Goal: Task Accomplishment & Management: Manage account settings

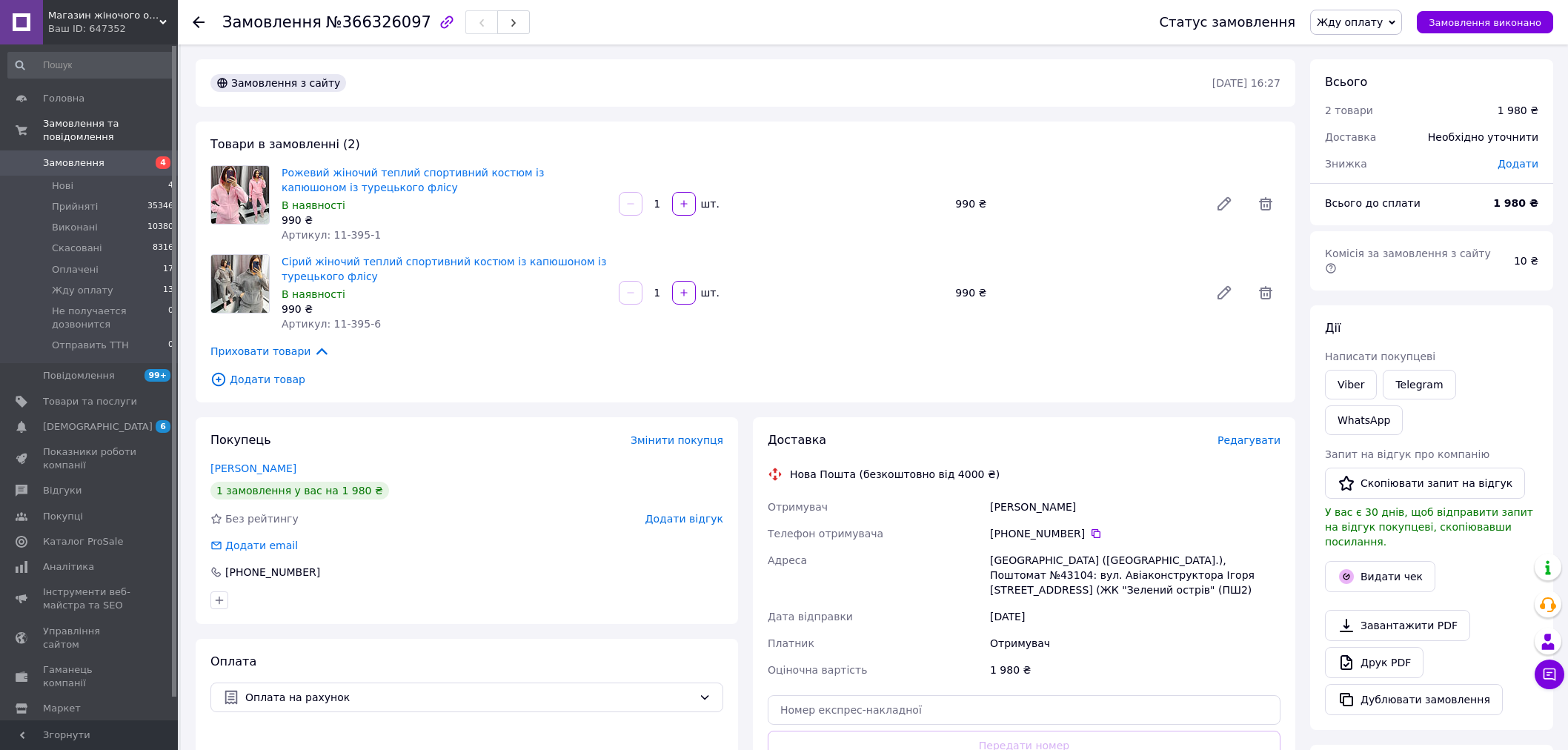
scroll to position [268, 0]
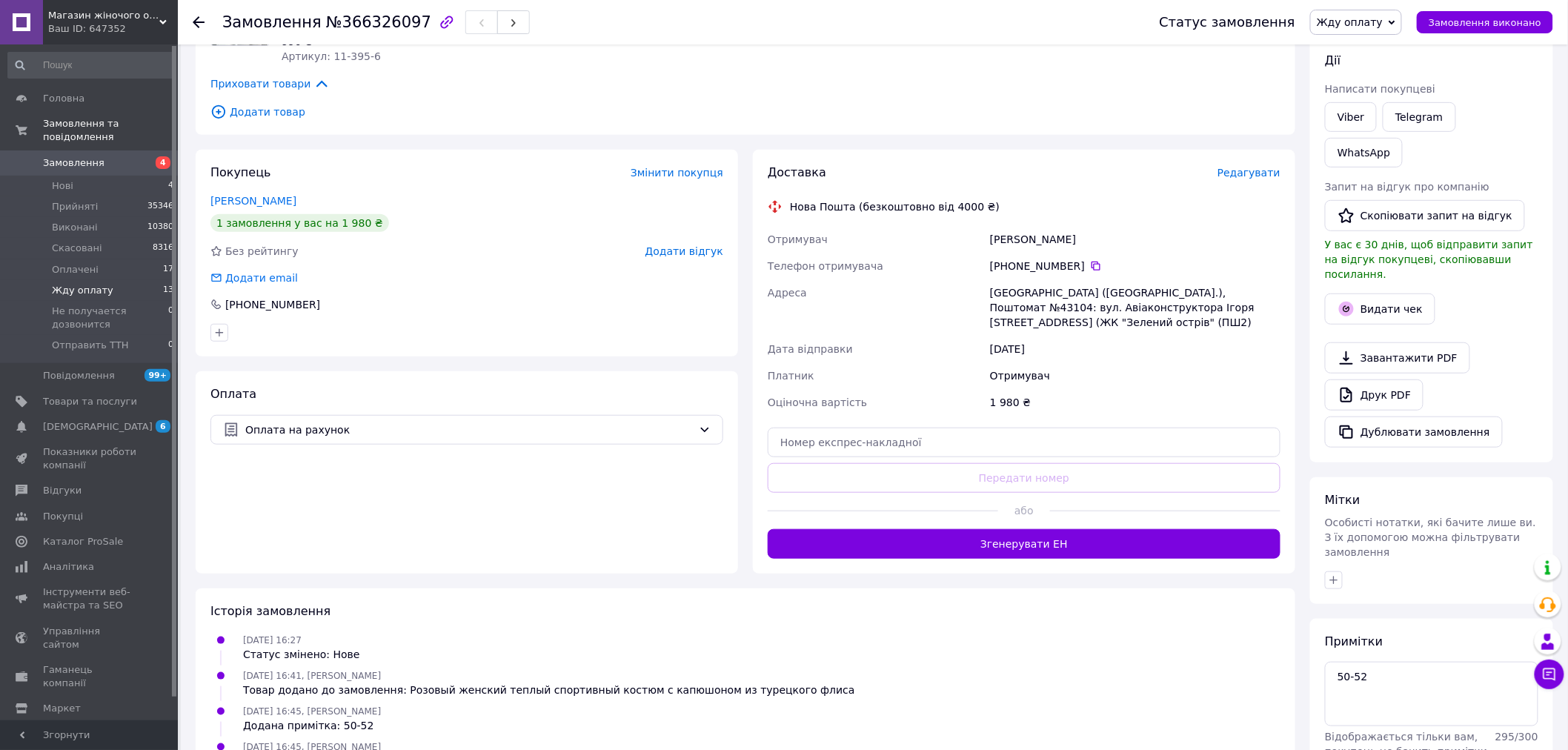
click at [75, 284] on span "Жду оплату" at bounding box center [83, 291] width 61 height 13
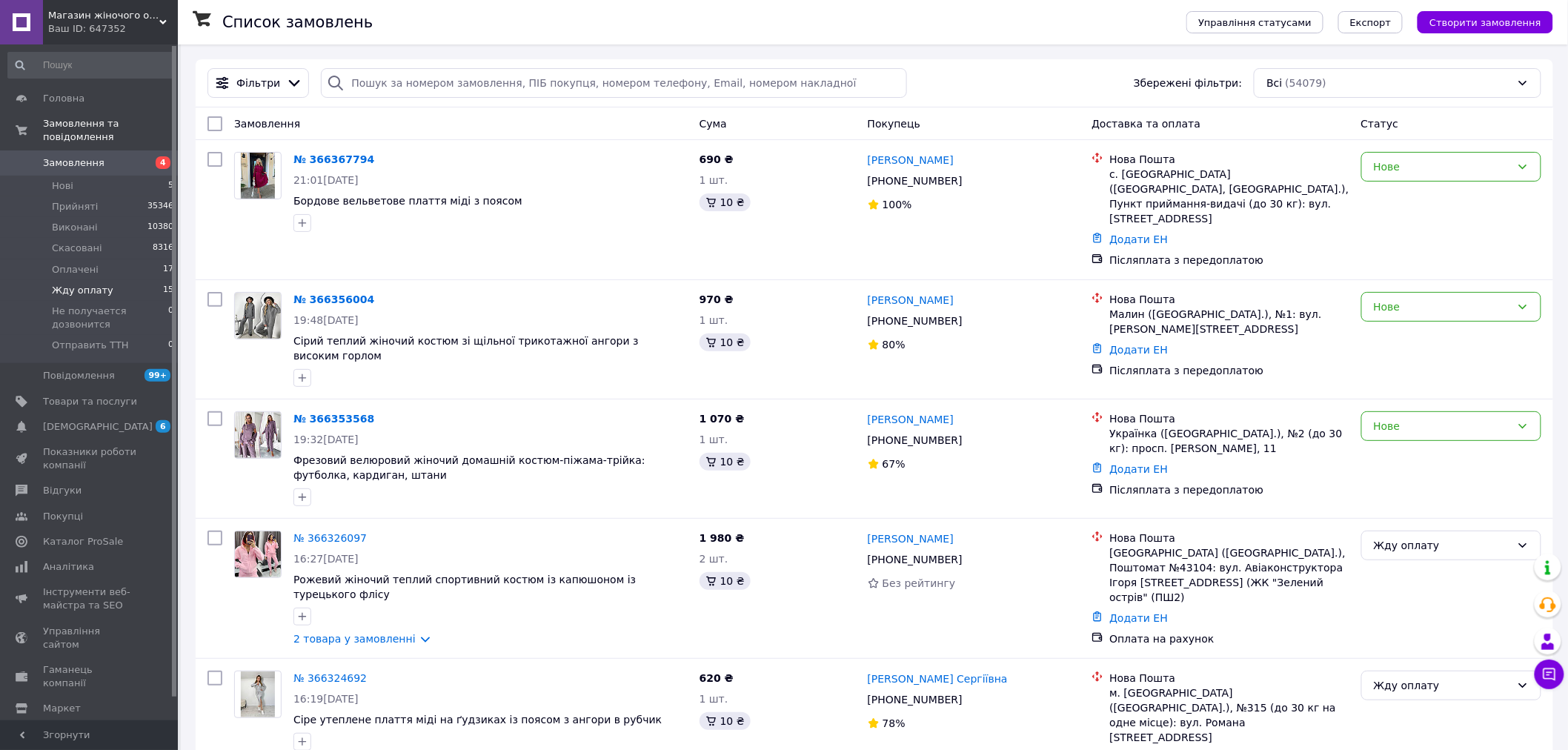
click at [116, 280] on li "Жду оплату 15" at bounding box center [91, 290] width 182 height 21
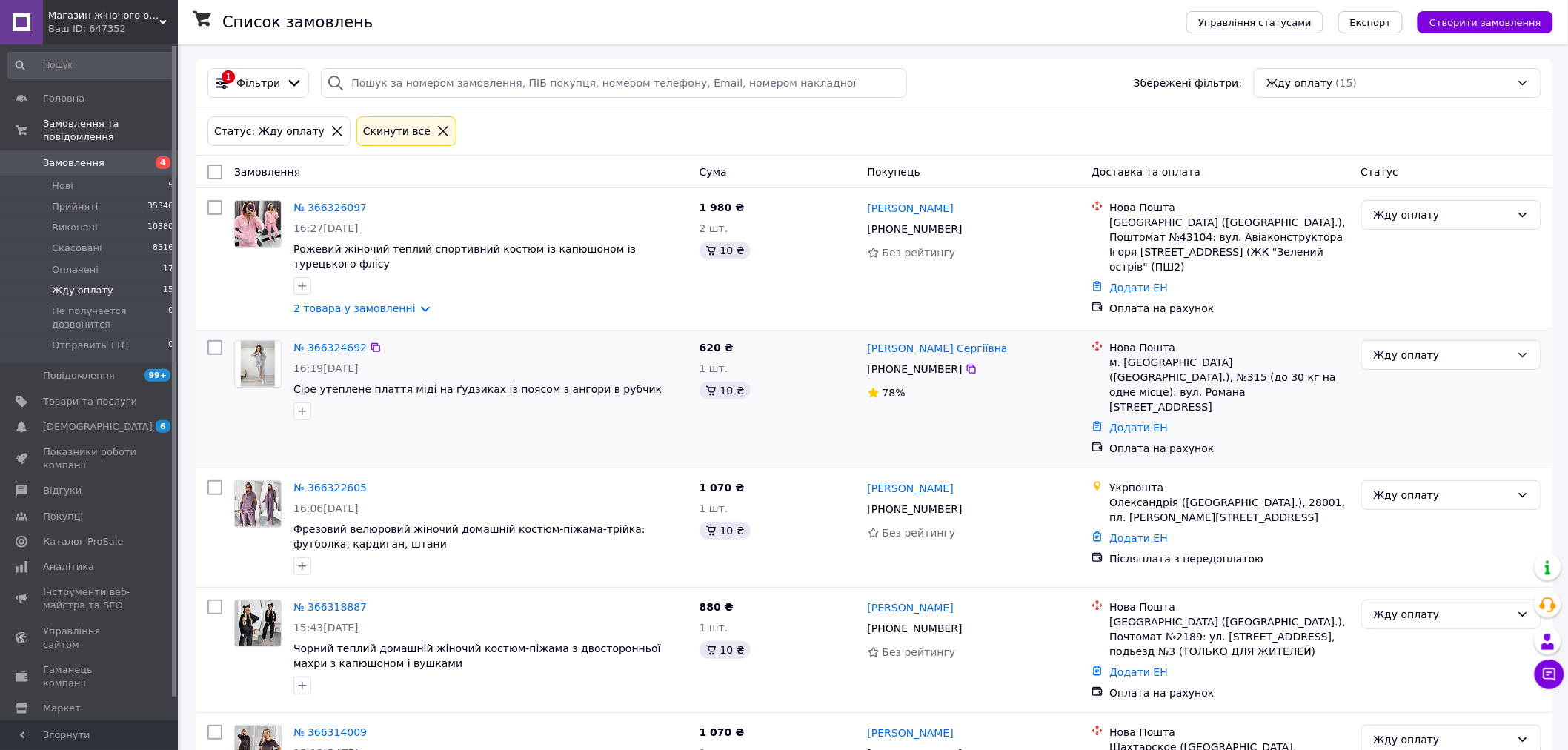
click at [213, 341] on input "checkbox" at bounding box center [215, 348] width 15 height 15
checkbox input "true"
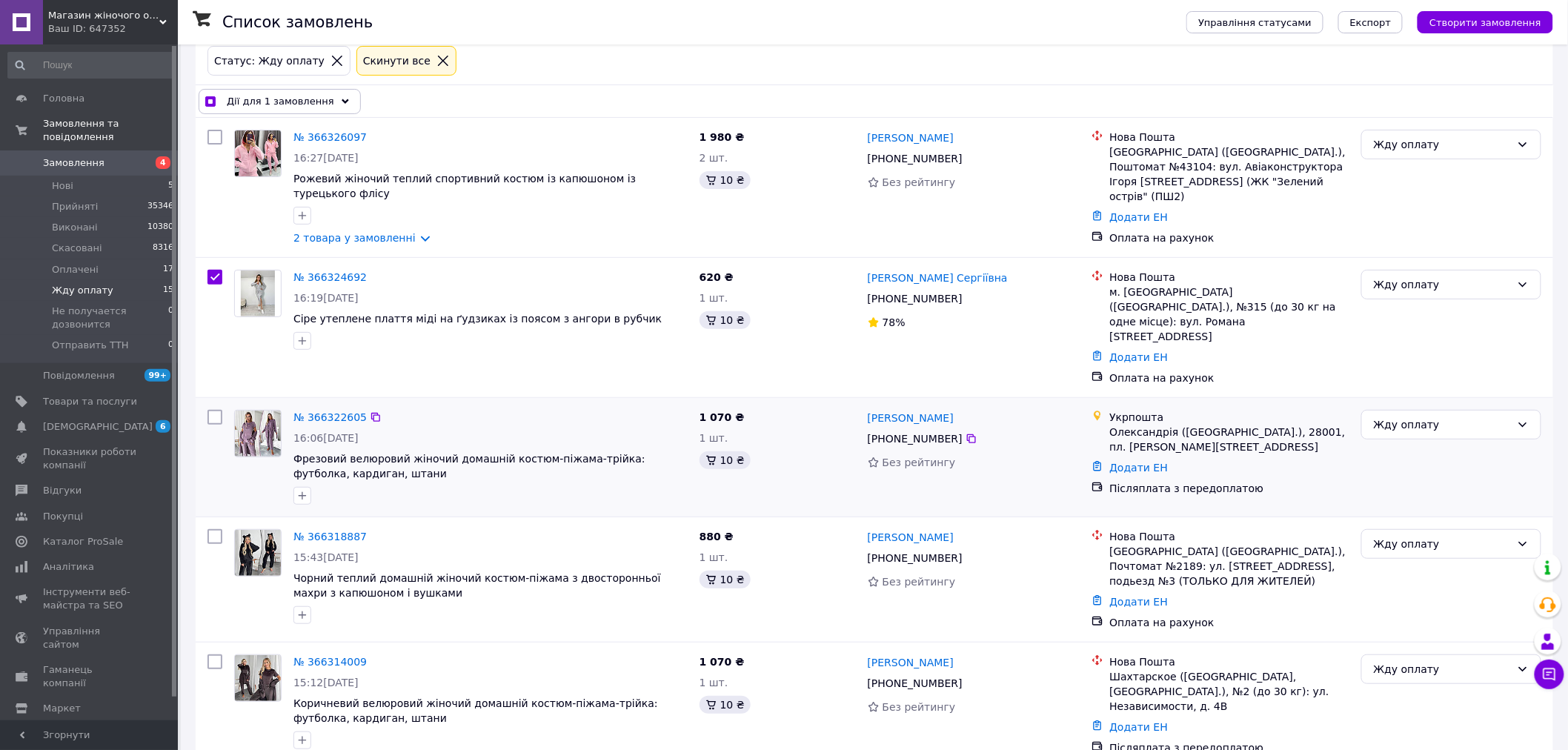
scroll to position [165, 0]
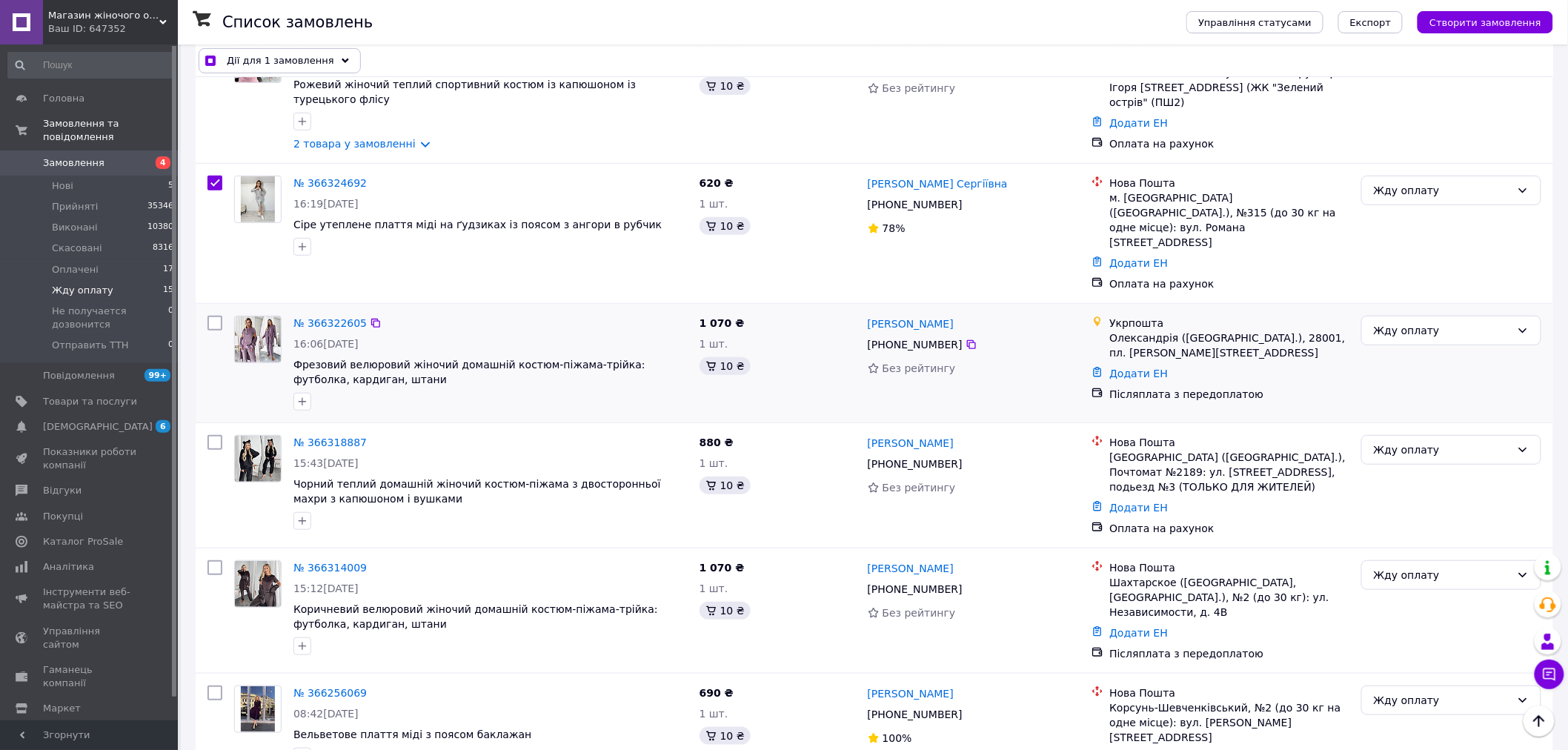
click at [213, 316] on input "checkbox" at bounding box center [215, 323] width 15 height 15
checkbox input "true"
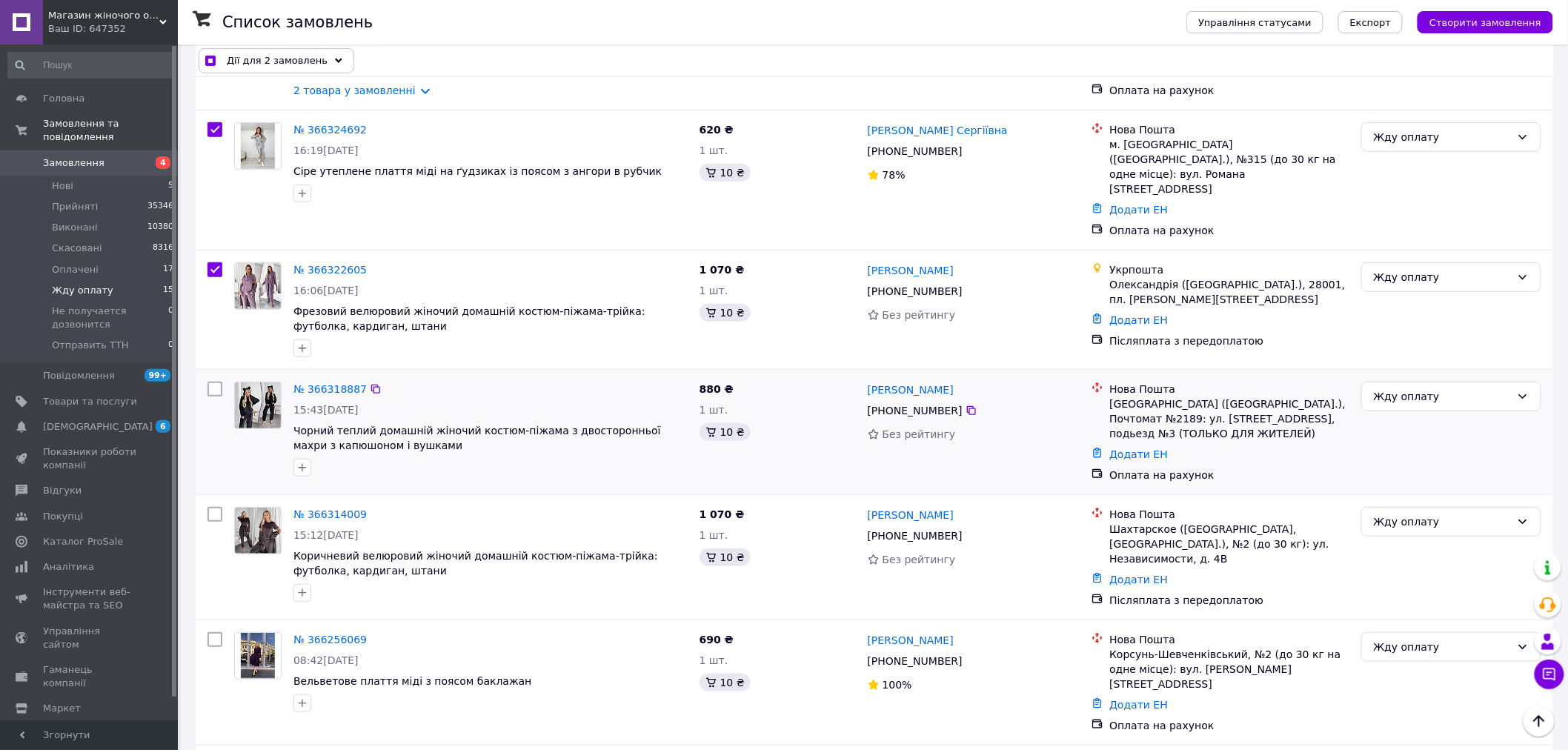
scroll to position [247, 0]
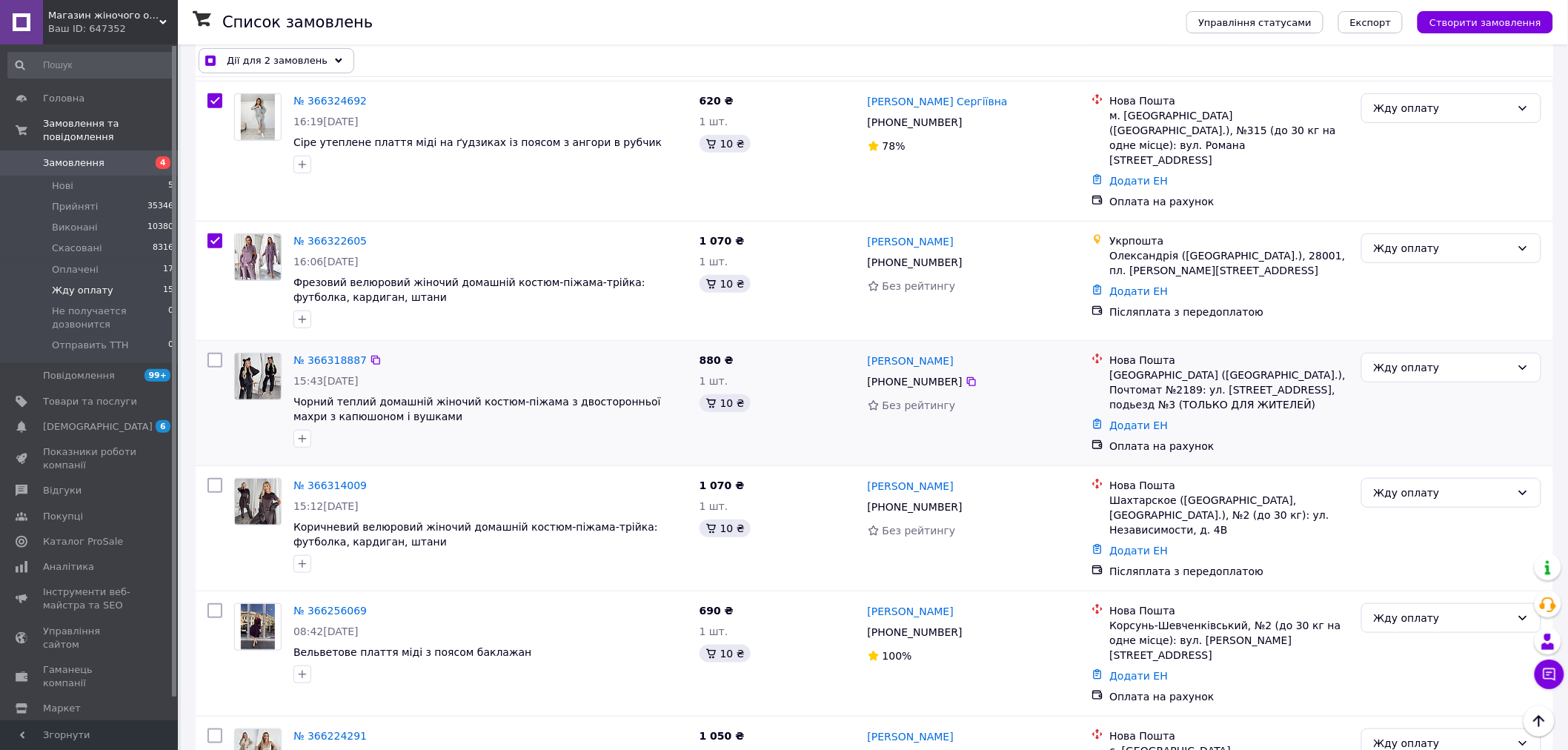
click at [216, 353] on input "checkbox" at bounding box center [215, 360] width 15 height 15
checkbox input "true"
click at [213, 478] on input "checkbox" at bounding box center [215, 486] width 15 height 15
checkbox input "true"
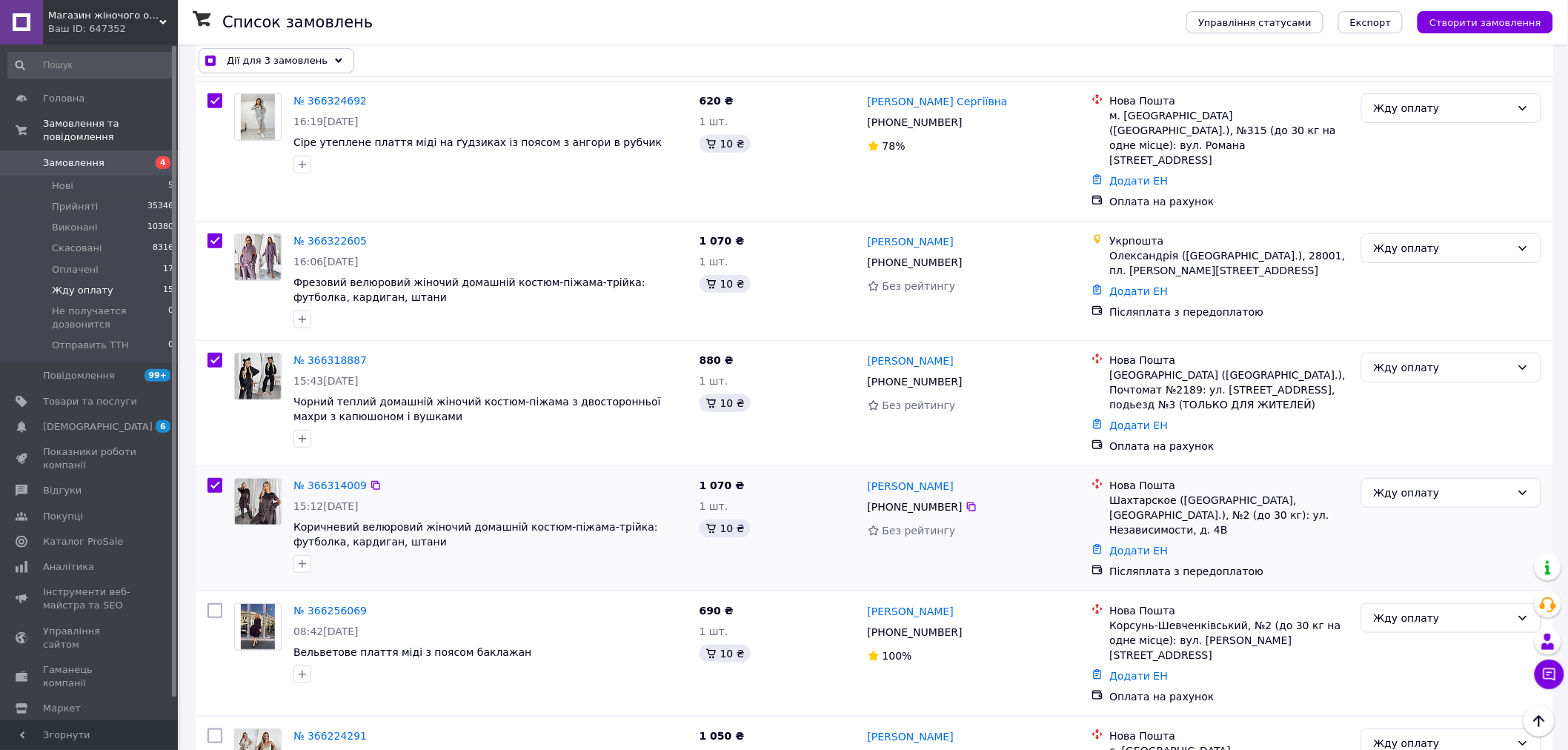
checkbox input "true"
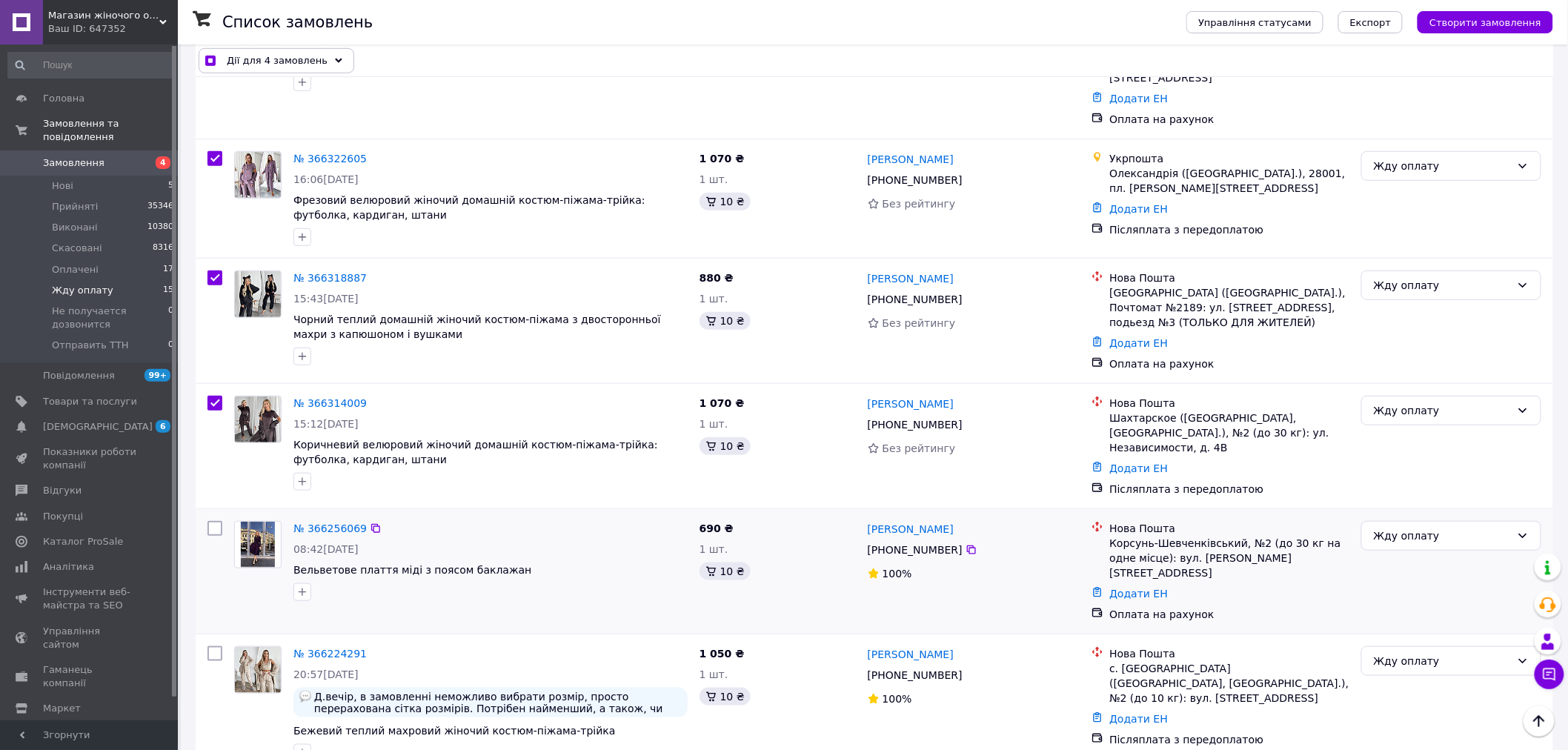
click at [209, 521] on input "checkbox" at bounding box center [215, 529] width 15 height 15
checkbox input "true"
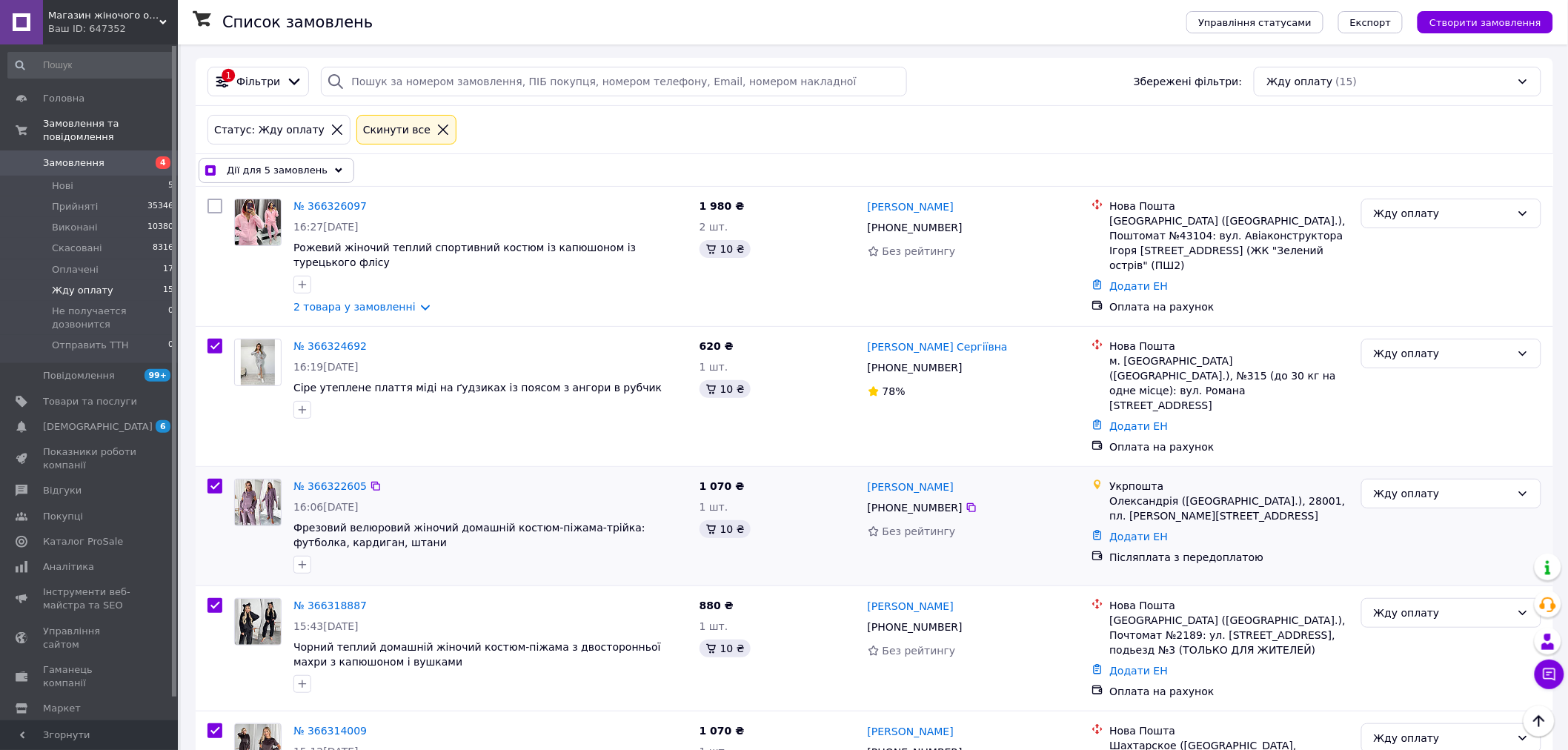
scroll to position [0, 0]
click at [263, 173] on span "Дії для 5 замовлень" at bounding box center [277, 172] width 101 height 15
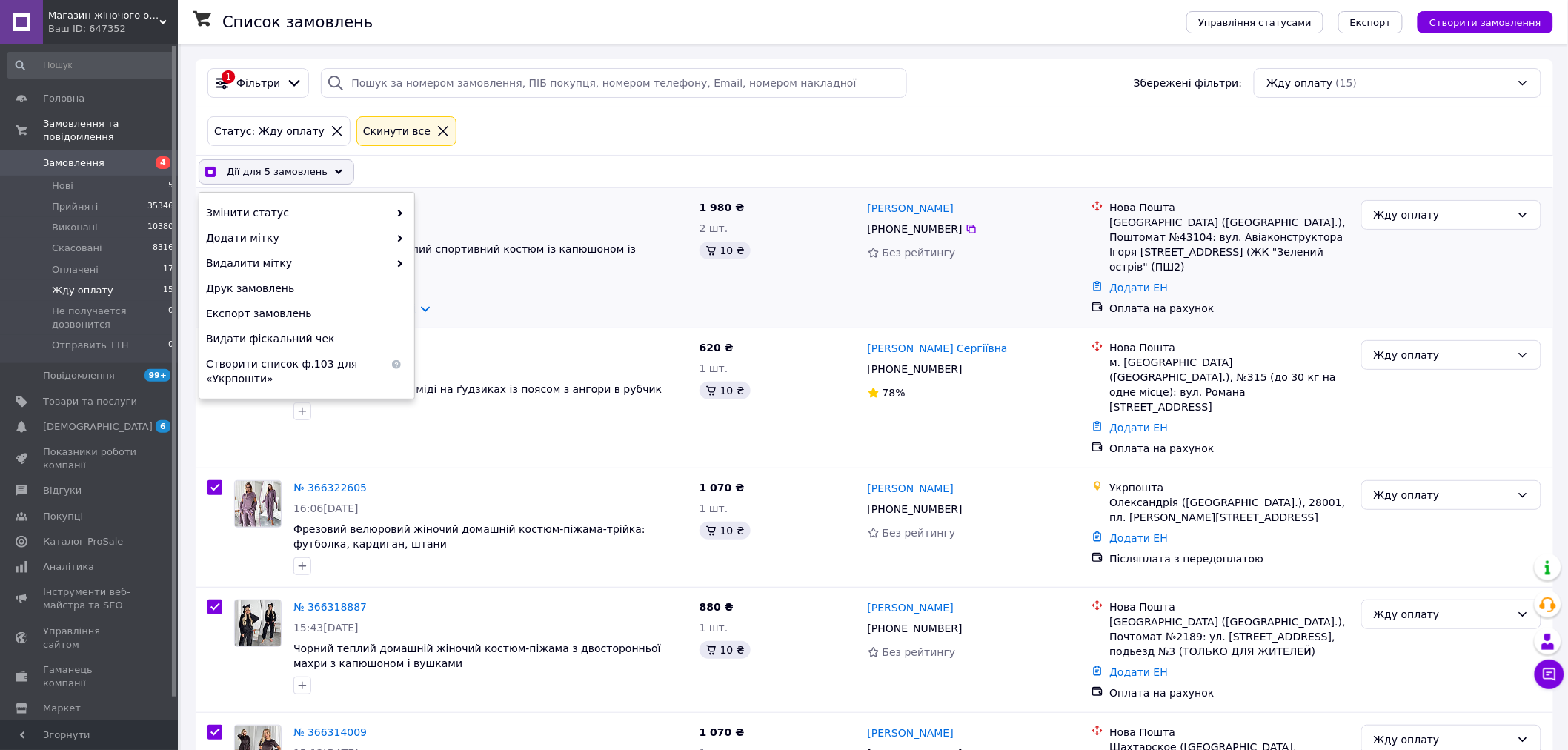
click at [299, 302] on link "2 товара у замовленні" at bounding box center [355, 308] width 123 height 12
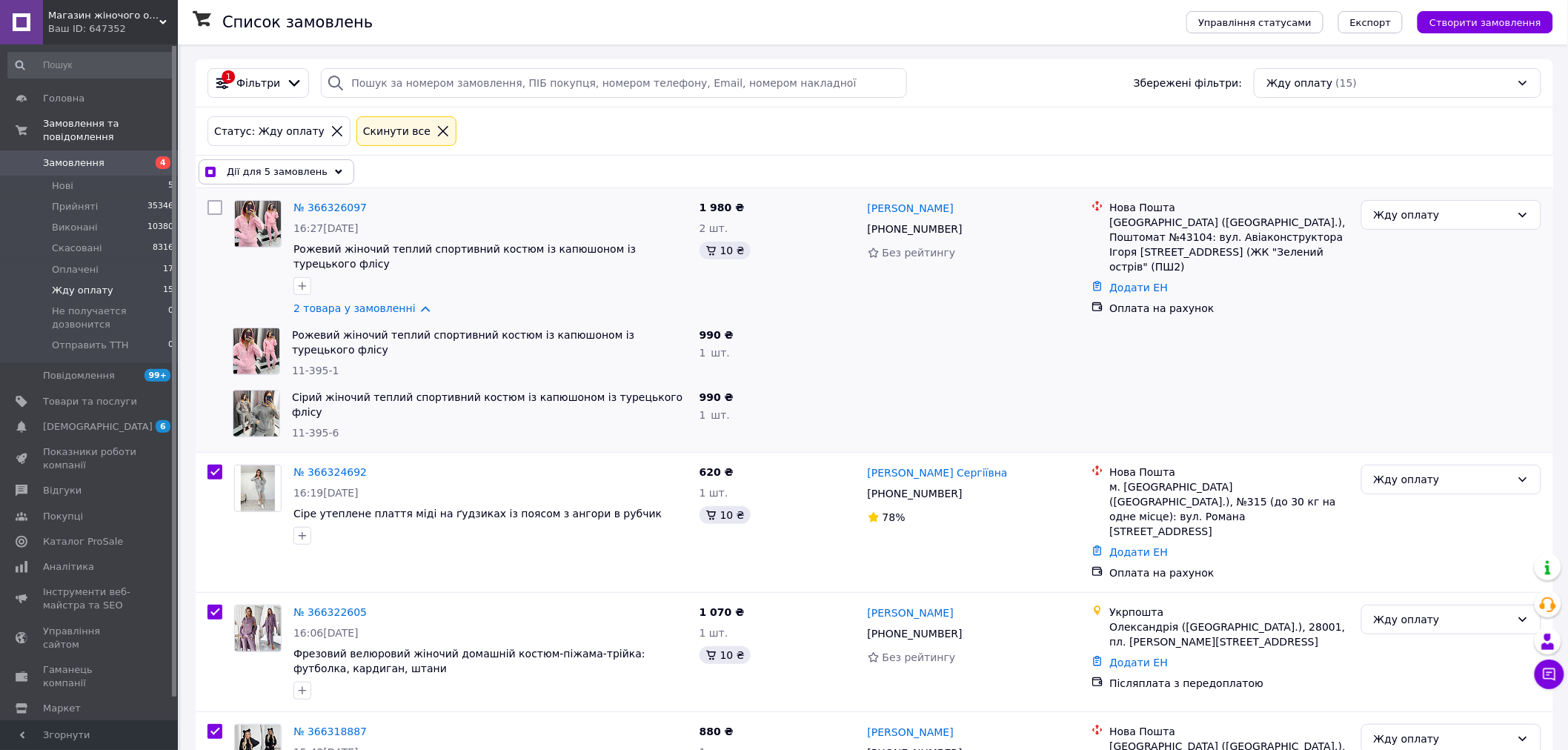
click at [306, 178] on span "Дії для 5 замовлень" at bounding box center [277, 172] width 101 height 15
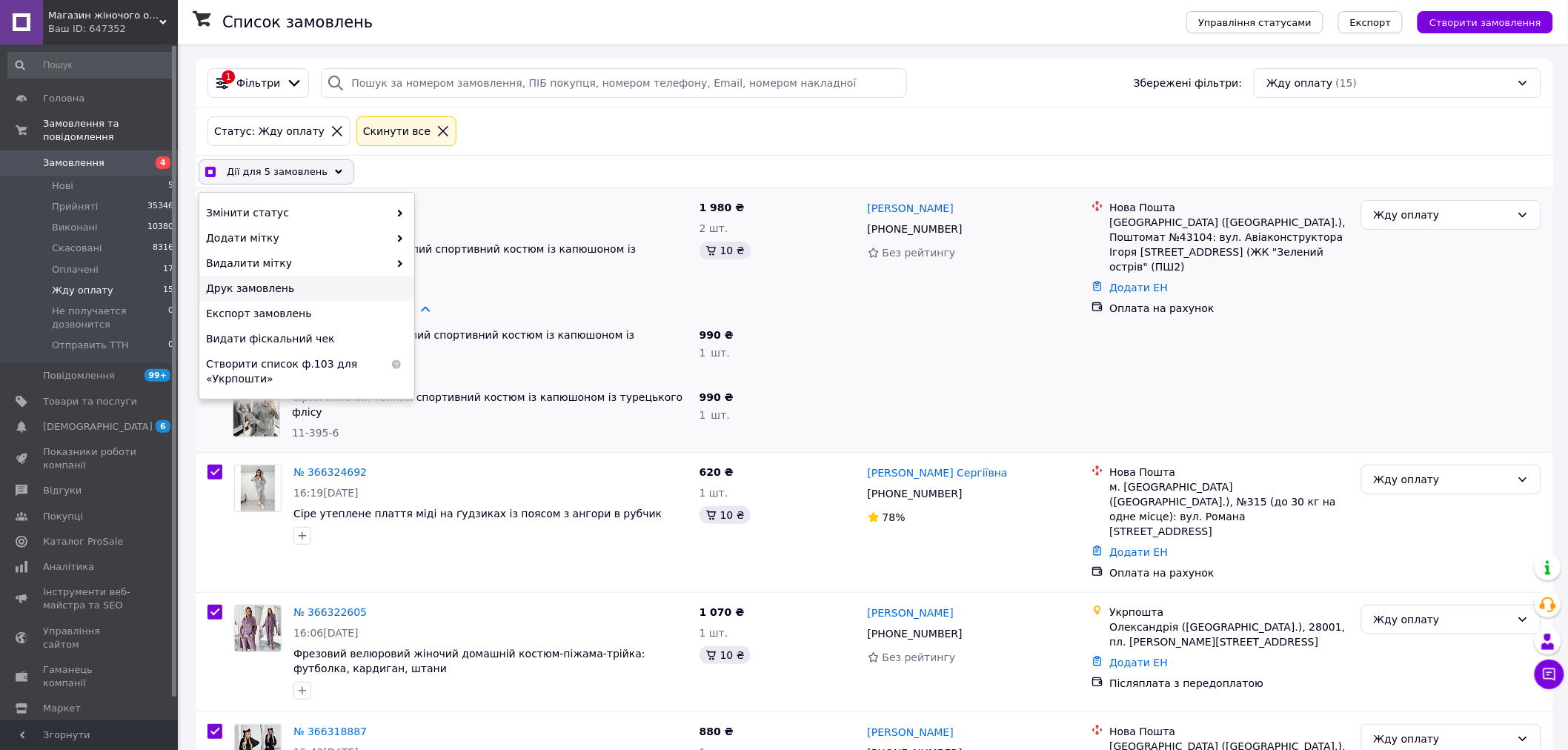
click at [337, 282] on span "Друк замовлень" at bounding box center [305, 288] width 198 height 15
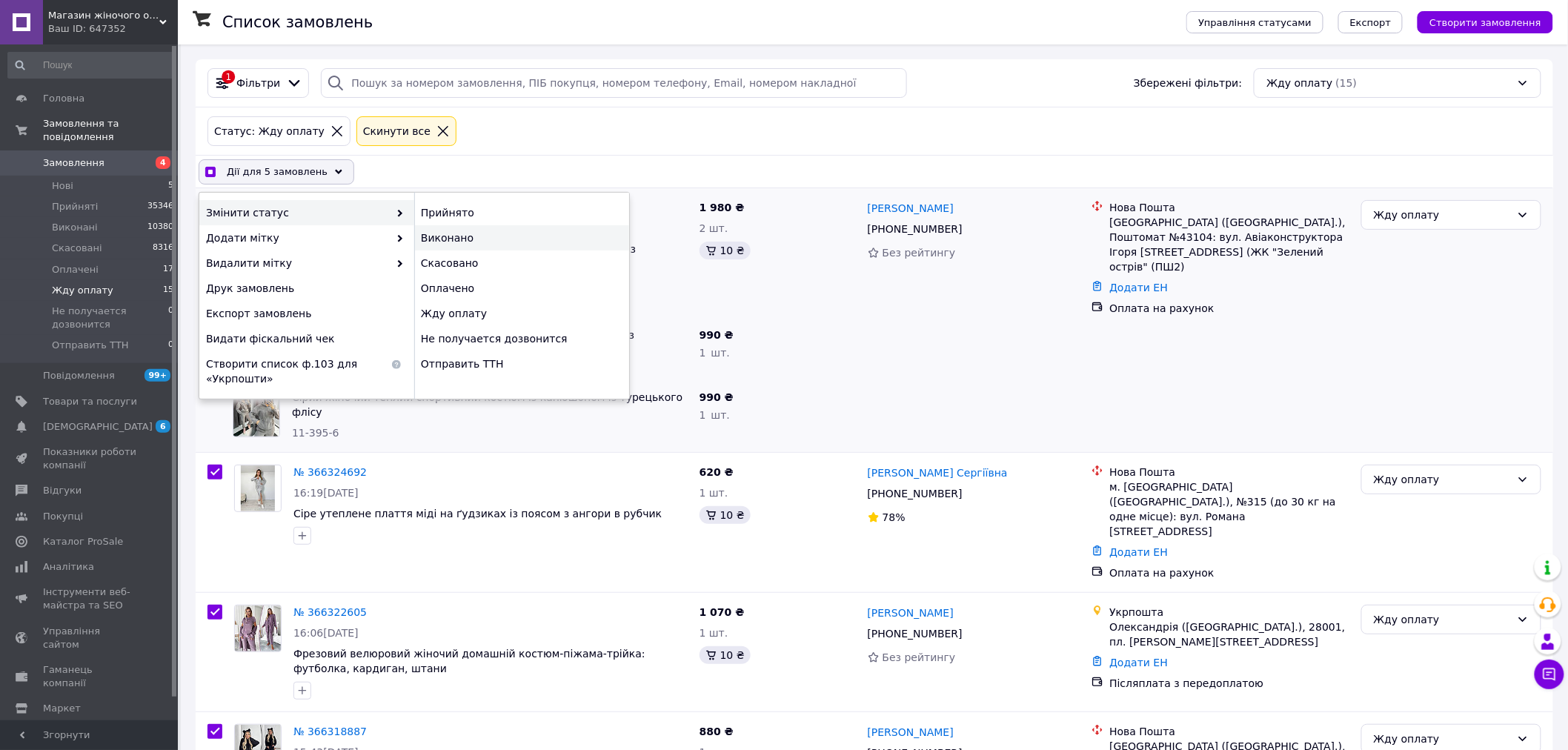
checkbox input "true"
click at [461, 292] on div "Оплачено" at bounding box center [521, 288] width 215 height 25
checkbox input "false"
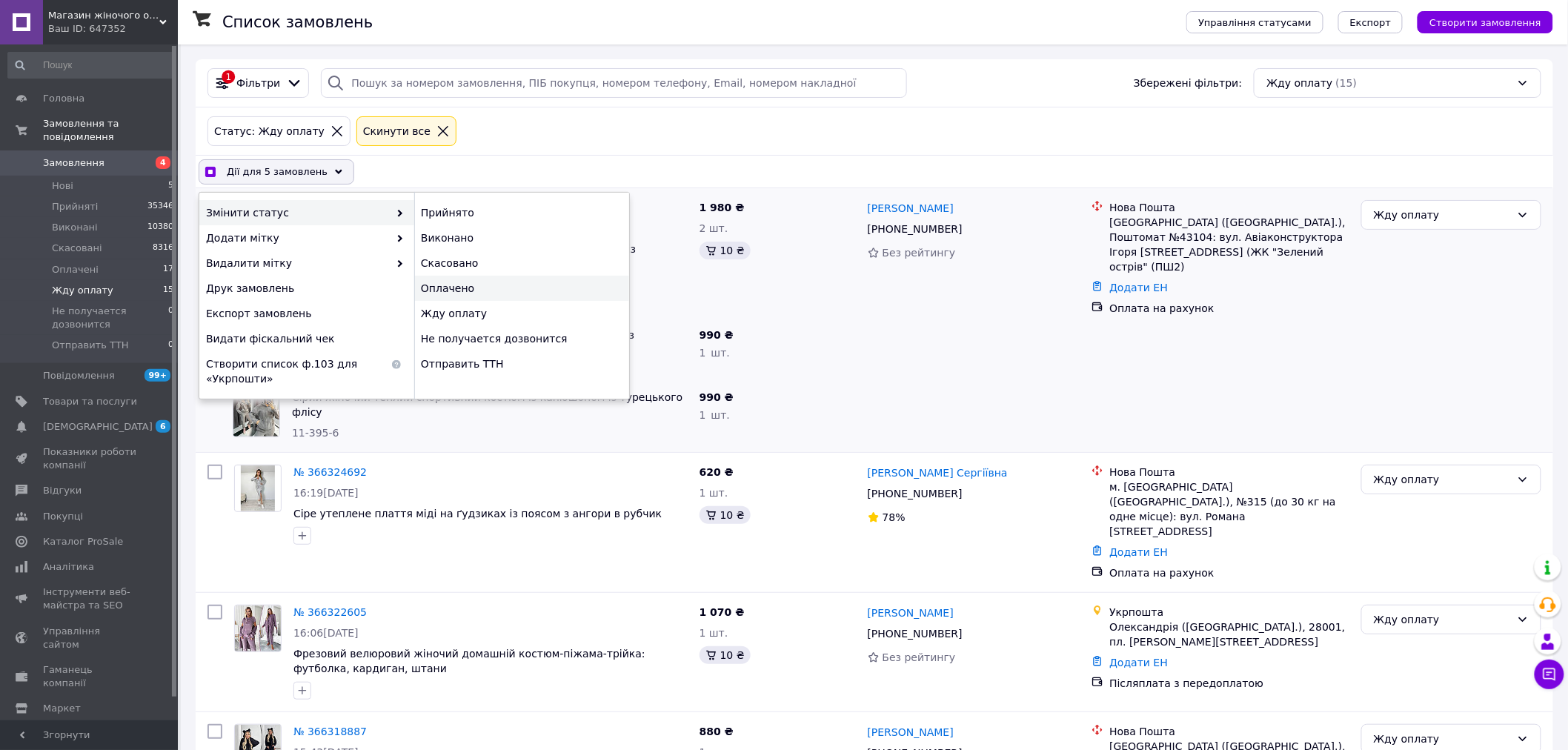
checkbox input "false"
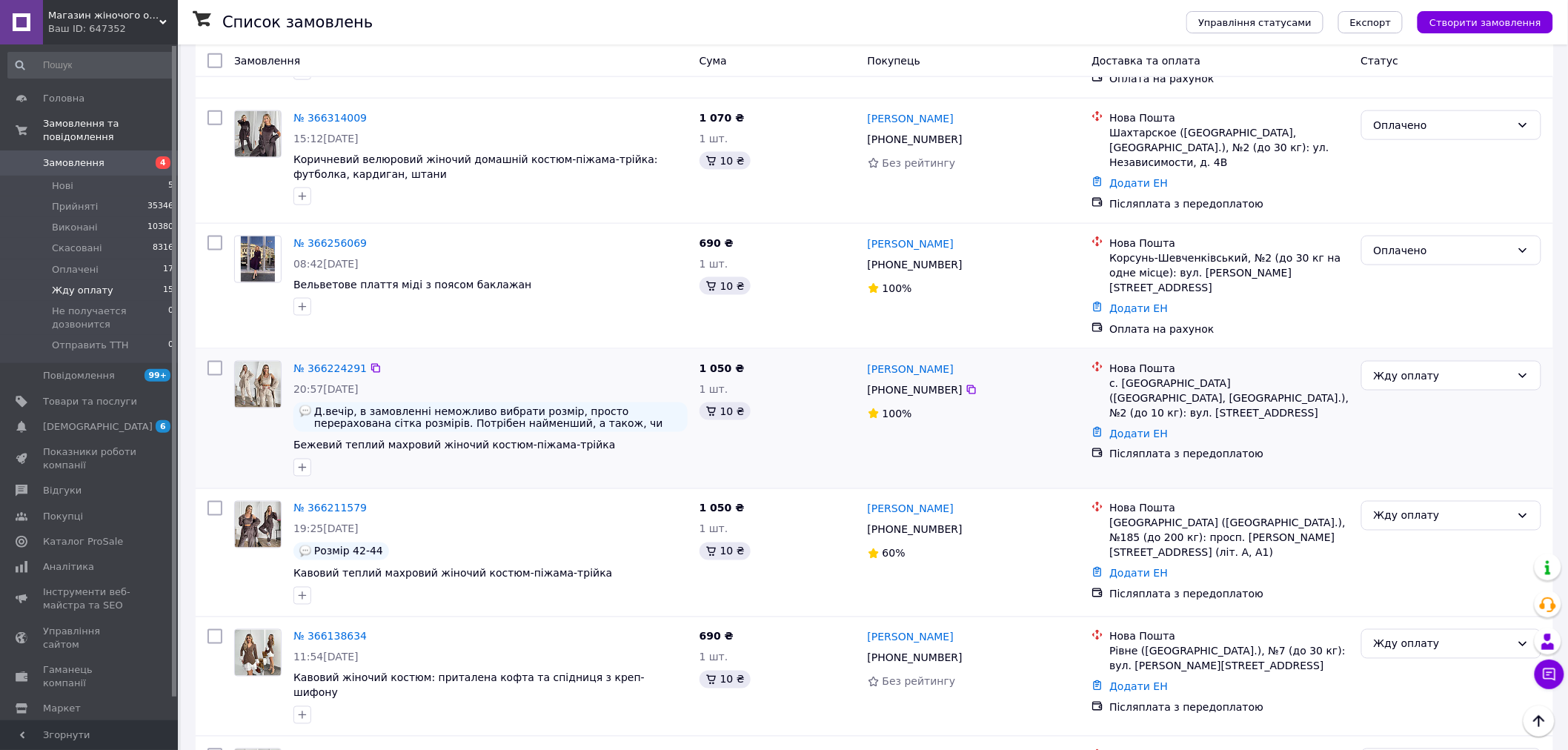
scroll to position [742, 0]
click at [1442, 365] on div "Жду оплату" at bounding box center [1443, 374] width 138 height 17
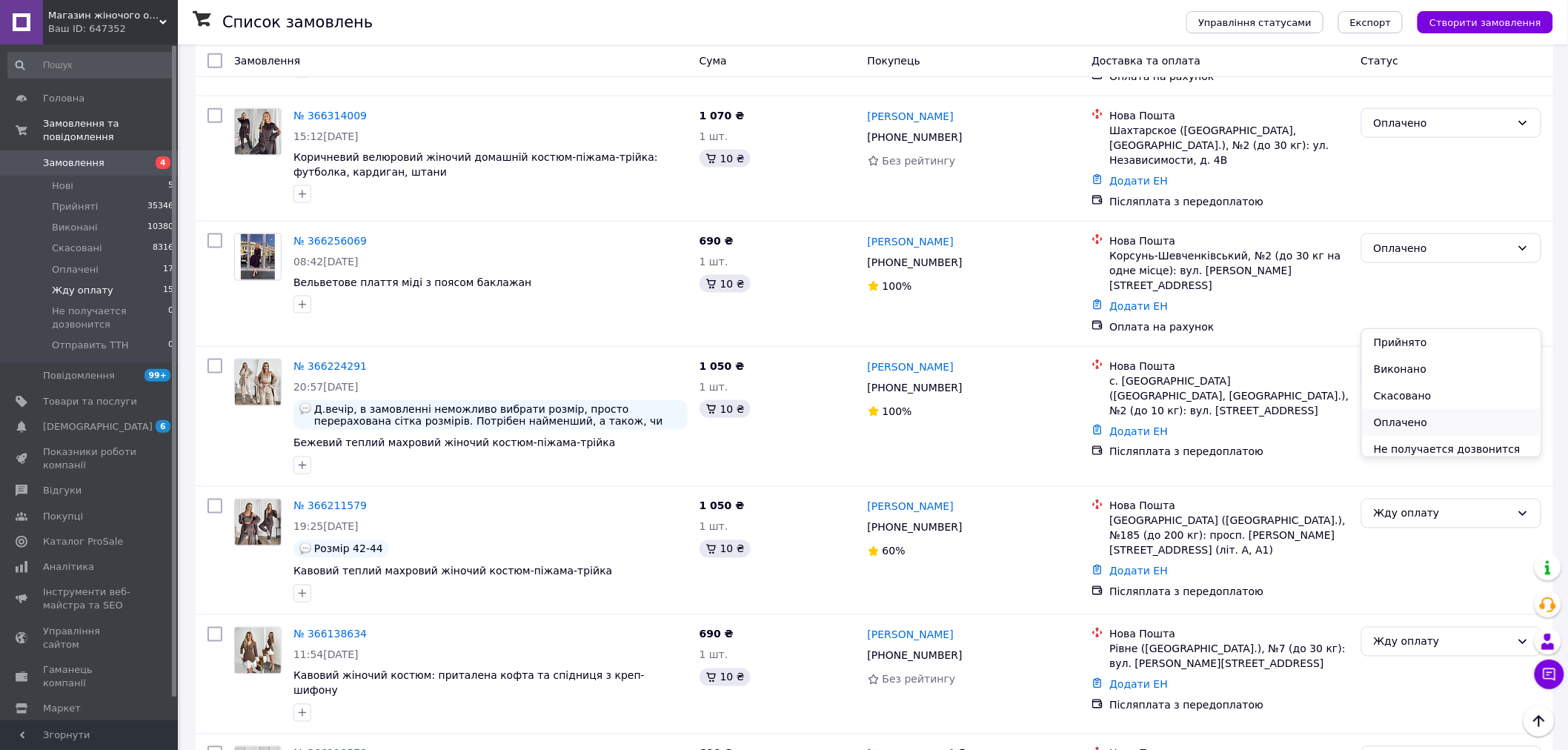
click at [1404, 419] on li "Оплачено" at bounding box center [1451, 423] width 180 height 27
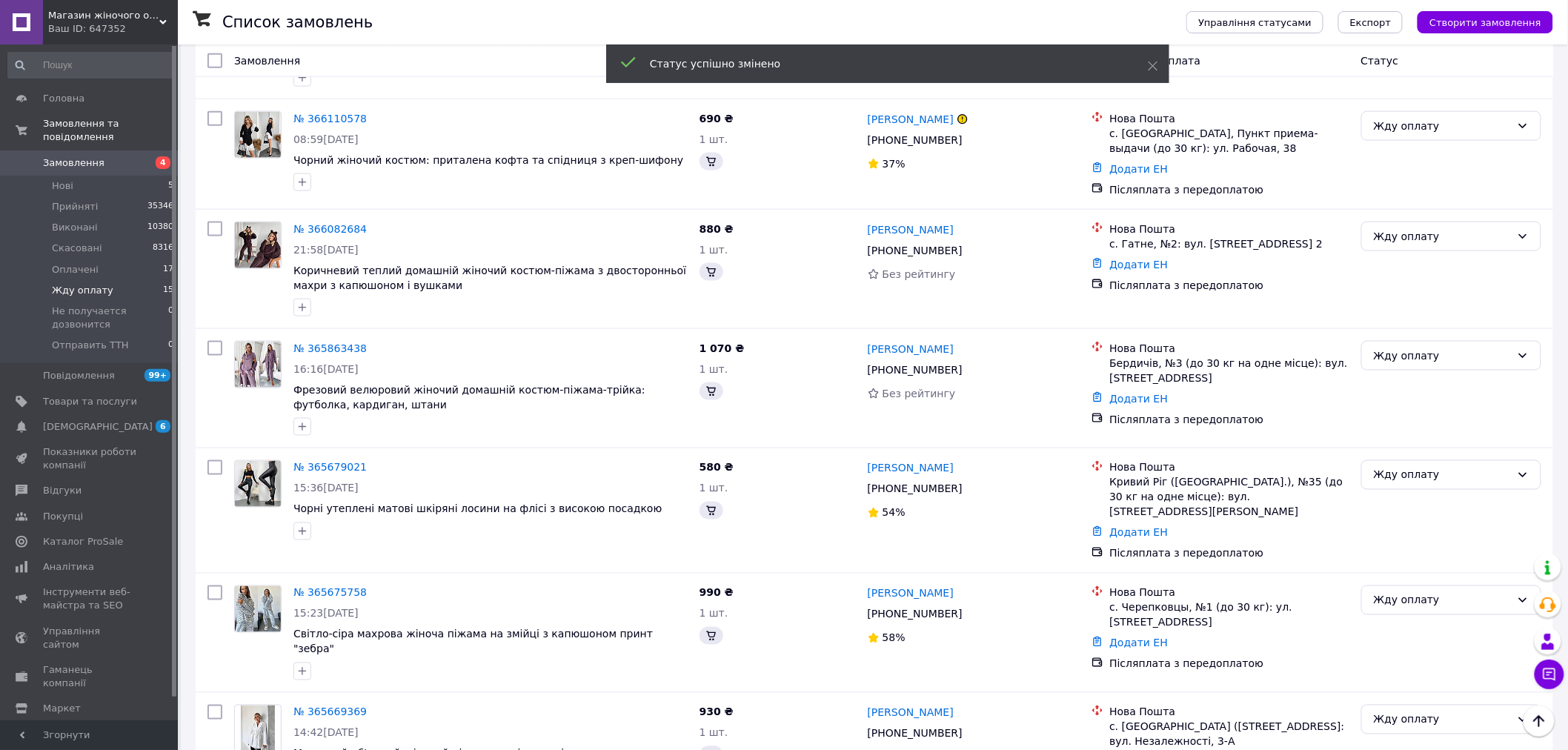
scroll to position [150, 0]
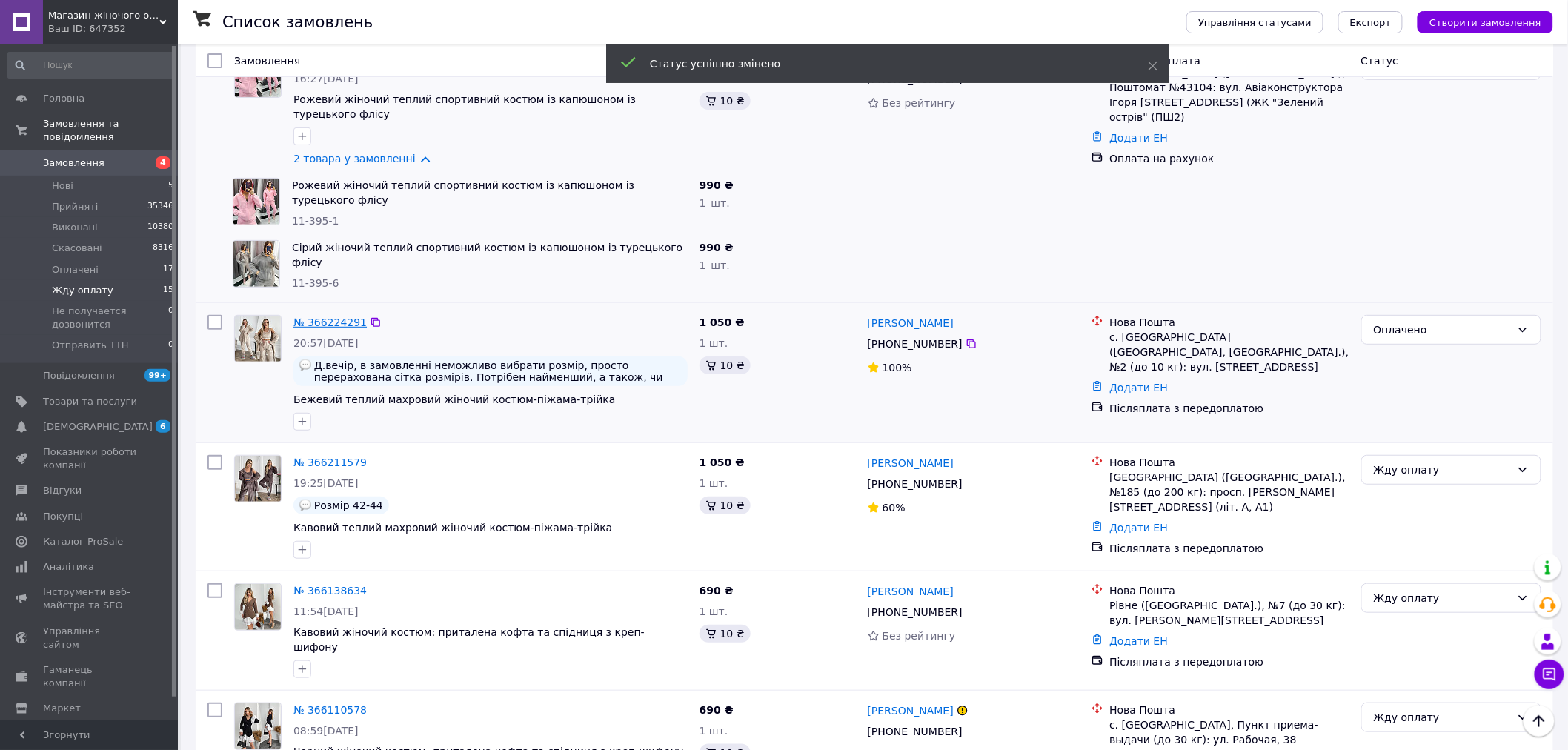
click at [320, 317] on link "№ 366224291" at bounding box center [330, 322] width 74 height 12
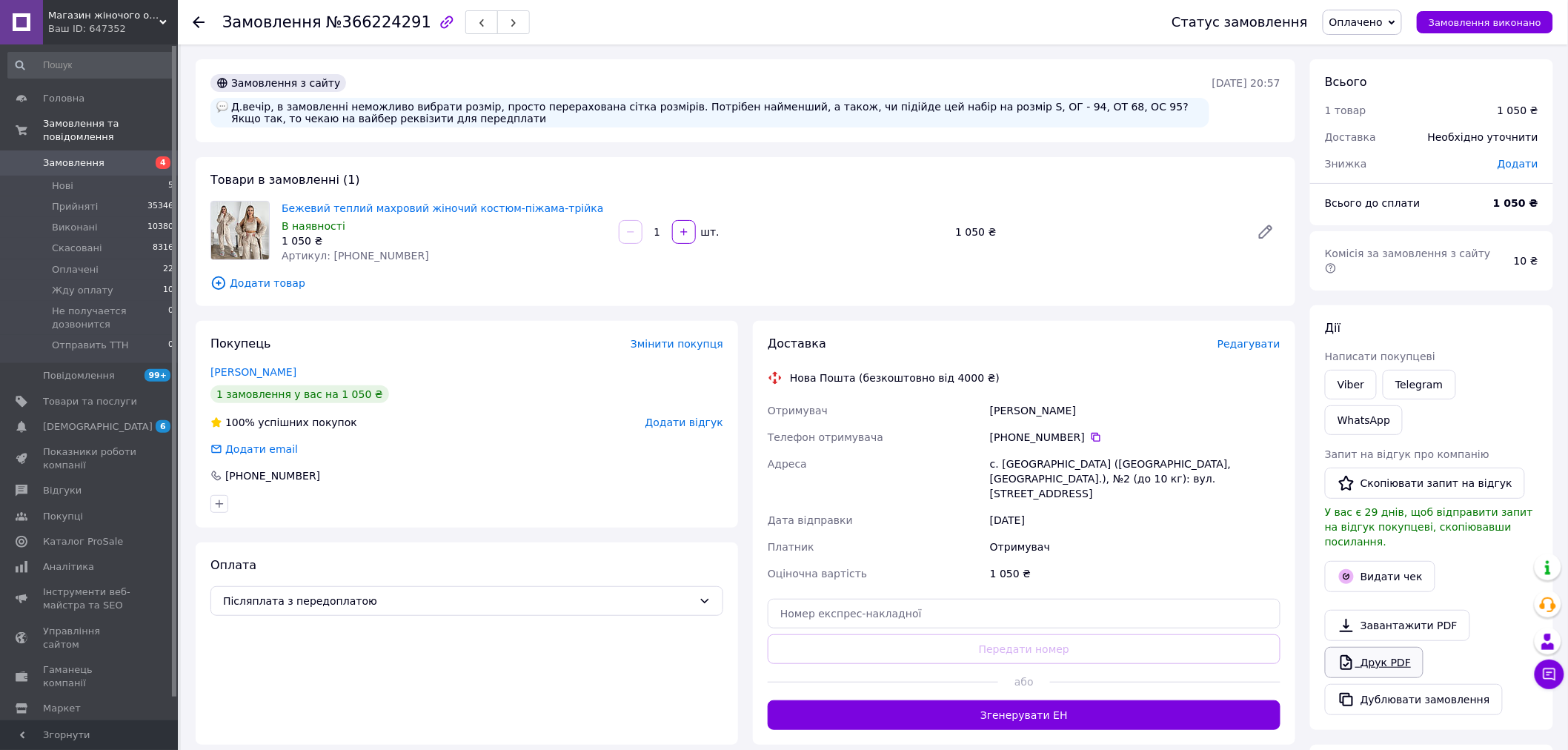
click at [1408, 647] on link "Друк PDF" at bounding box center [1374, 663] width 99 height 31
drag, startPoint x: 195, startPoint y: 21, endPoint x: 230, endPoint y: 36, distance: 38.1
click at [195, 21] on use at bounding box center [199, 22] width 12 height 12
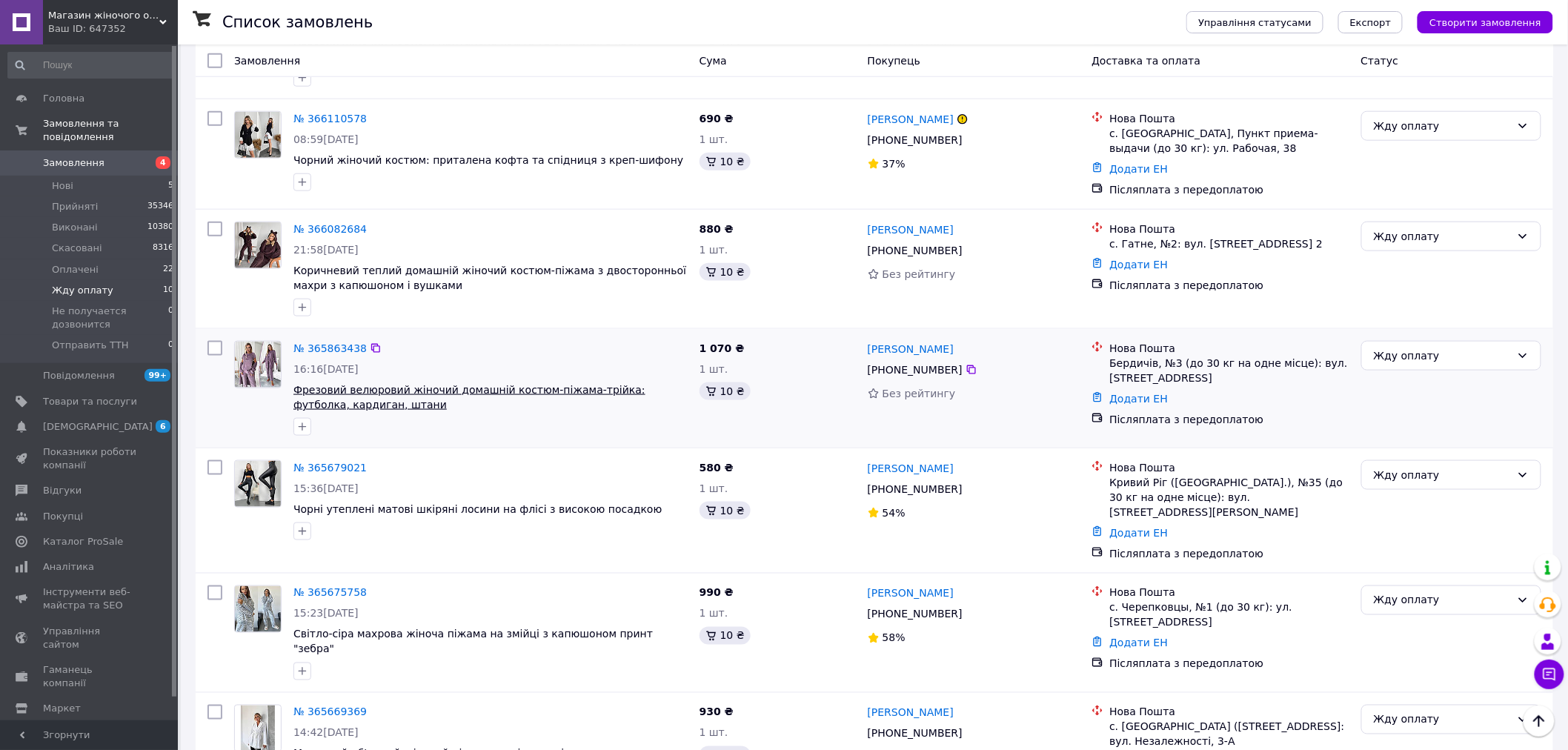
scroll to position [639, 0]
